Goal: Task Accomplishment & Management: Use online tool/utility

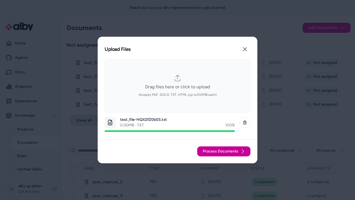
click at [224, 151] on span "Process Documents" at bounding box center [220, 151] width 35 height 6
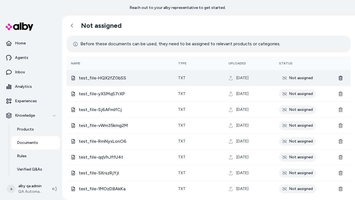
click at [342, 77] on icon at bounding box center [341, 78] width 4 height 4
click at [341, 78] on icon at bounding box center [341, 78] width 4 height 4
